Goal: Navigation & Orientation: Find specific page/section

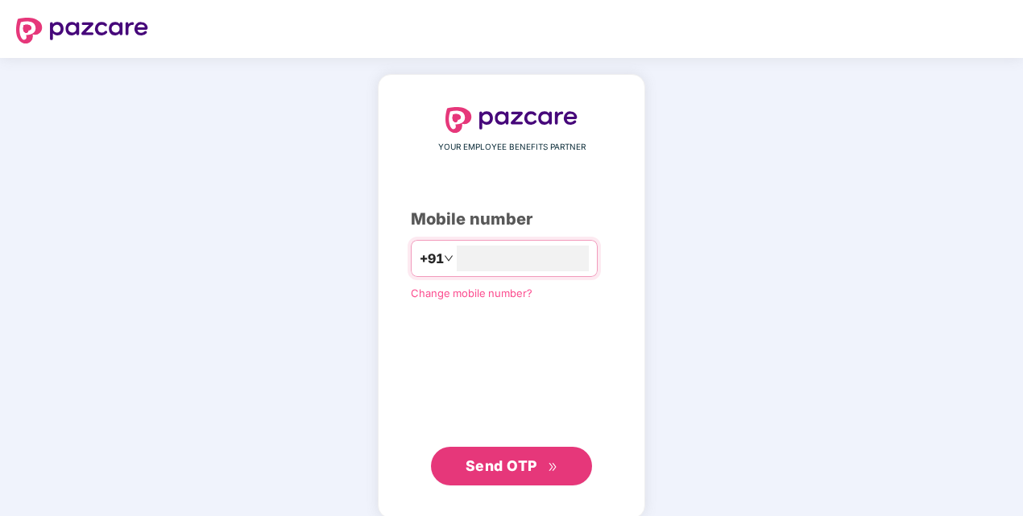
type input "**********"
click at [423, 366] on div "**********" at bounding box center [511, 296] width 201 height 378
click at [483, 457] on span "Send OTP" at bounding box center [501, 464] width 72 height 17
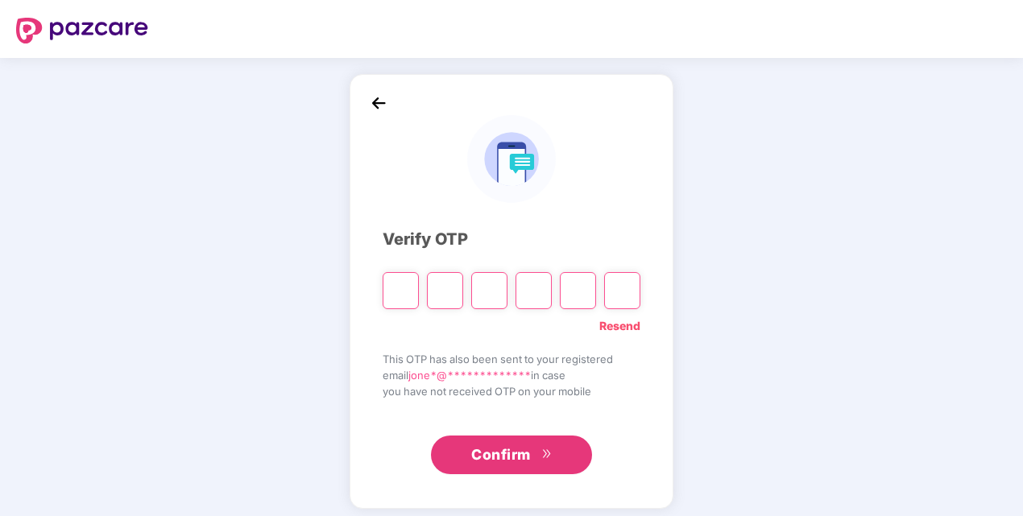
type input "*"
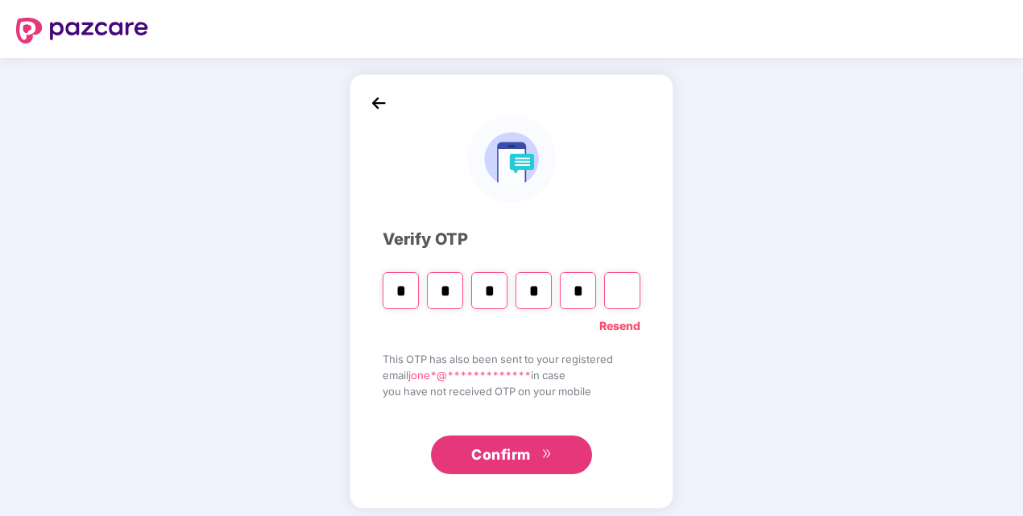
type input "*"
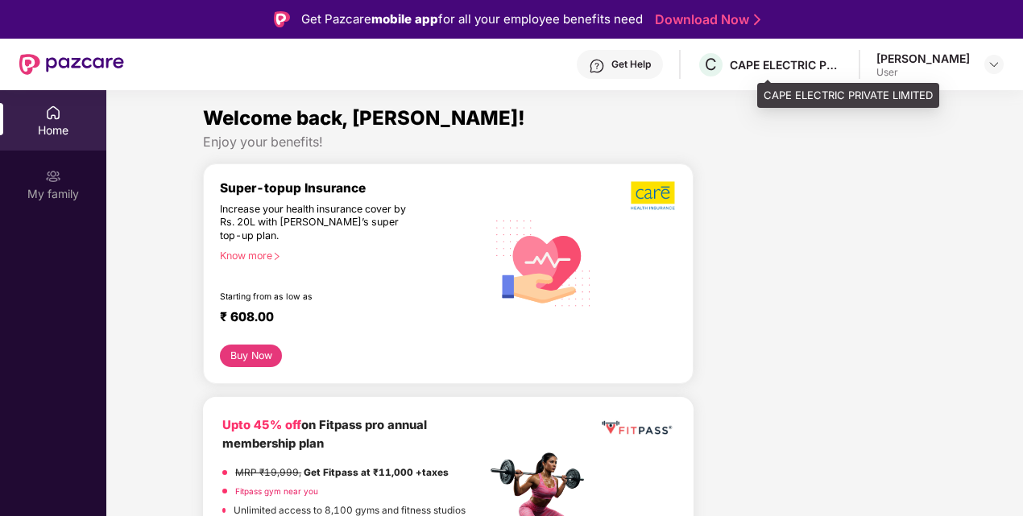
click at [841, 61] on div "CAPE ELECTRIC PRIVATE LIMITED" at bounding box center [786, 64] width 113 height 15
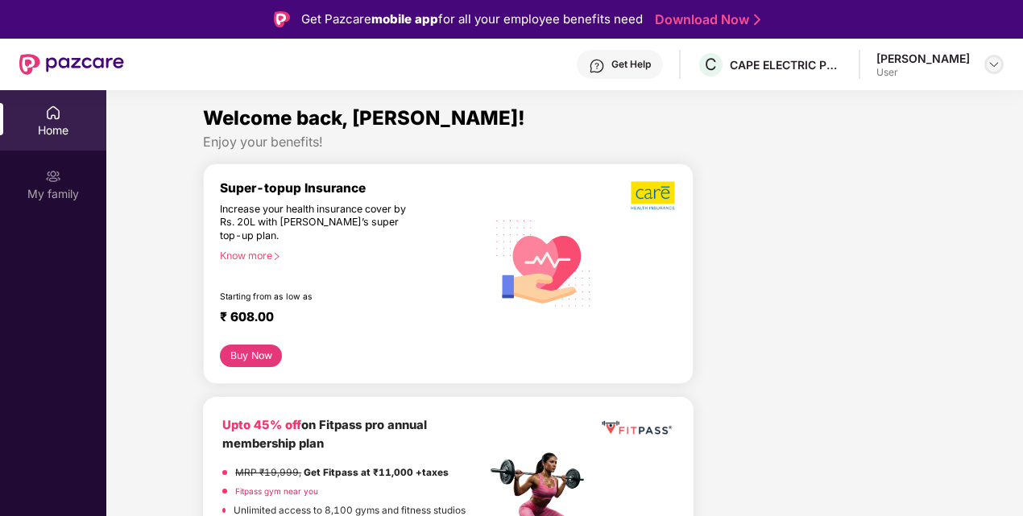
click at [994, 61] on img at bounding box center [993, 64] width 13 height 13
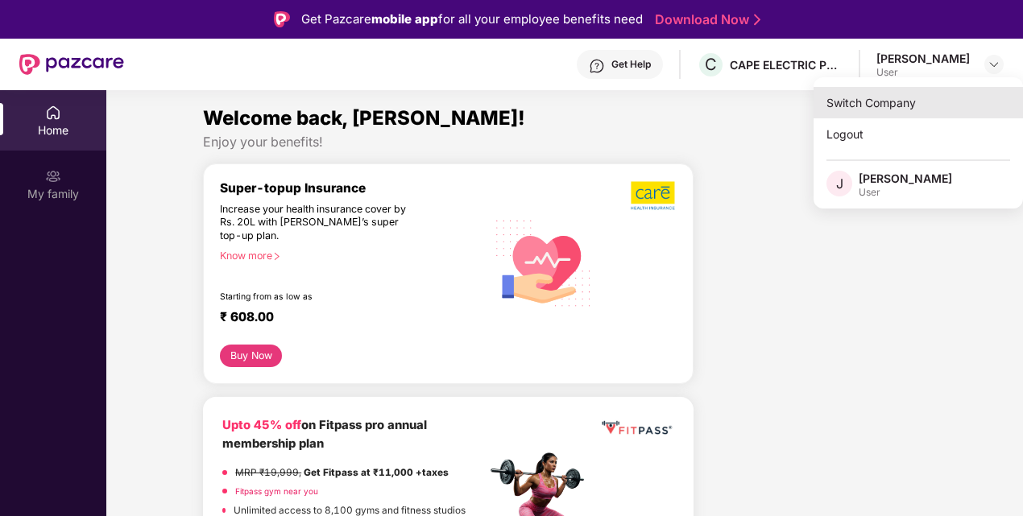
click at [878, 103] on div "Switch Company" at bounding box center [917, 102] width 209 height 31
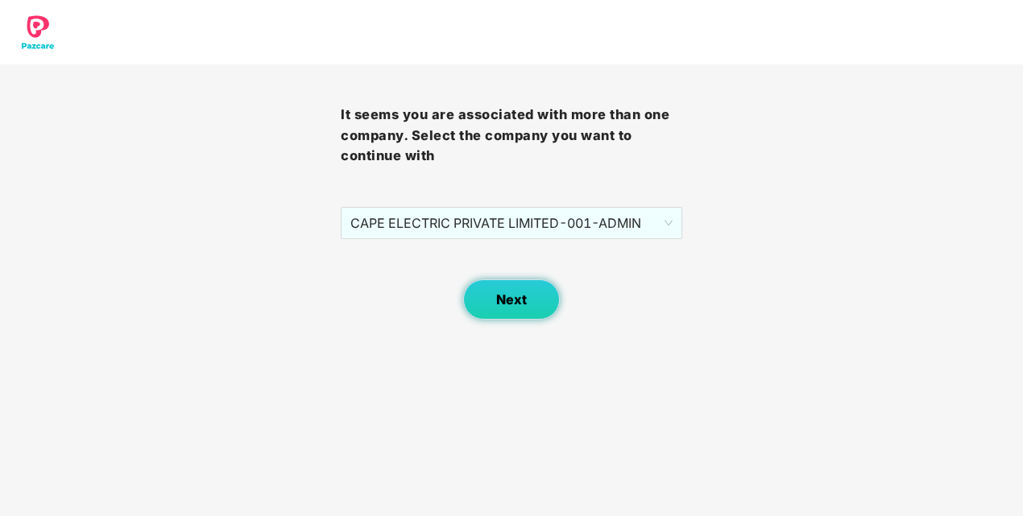
click at [494, 309] on button "Next" at bounding box center [511, 299] width 97 height 40
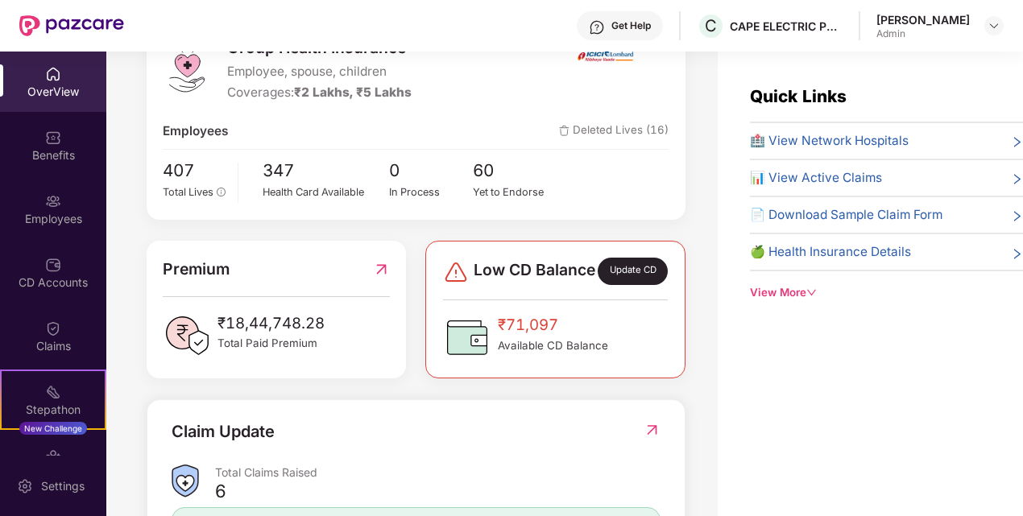
scroll to position [242, 0]
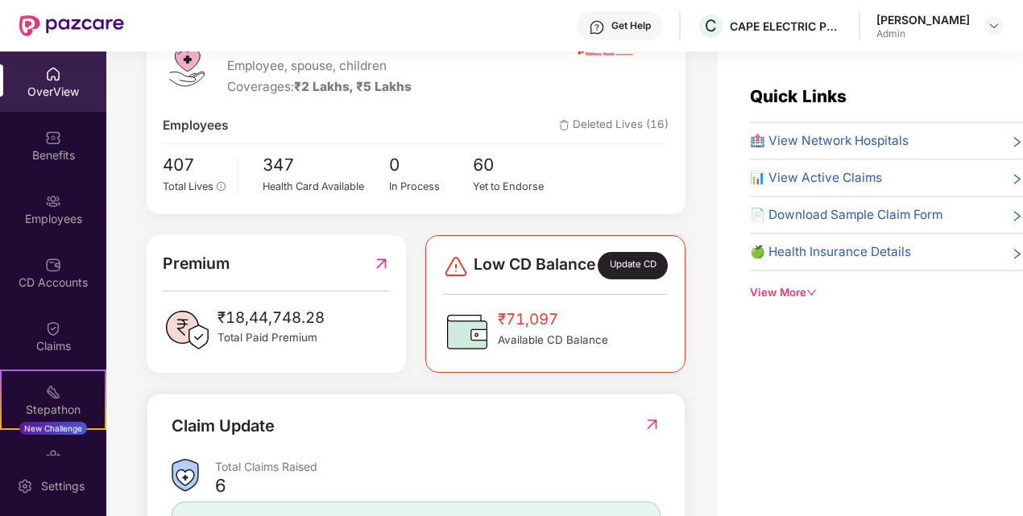
click at [576, 331] on span "₹71,097" at bounding box center [553, 319] width 110 height 23
click at [495, 279] on span "Low CD Balance" at bounding box center [534, 265] width 122 height 27
click at [560, 356] on div "₹71,097 Available CD Balance" at bounding box center [553, 332] width 110 height 48
click at [599, 331] on span "₹71,097" at bounding box center [553, 319] width 110 height 23
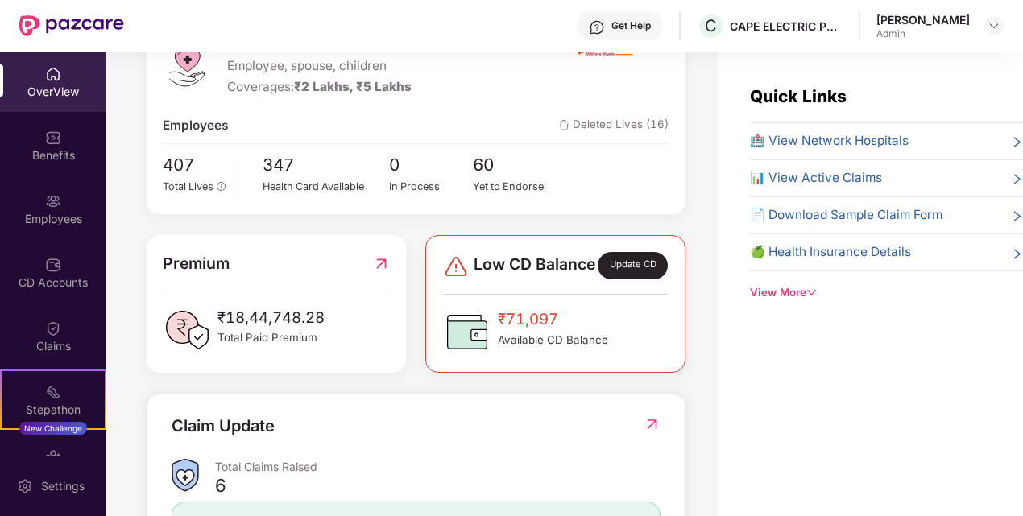
click at [546, 331] on span "₹71,097" at bounding box center [553, 319] width 110 height 23
click at [473, 279] on span "Low CD Balance" at bounding box center [534, 265] width 122 height 27
